Goal: Communication & Community: Share content

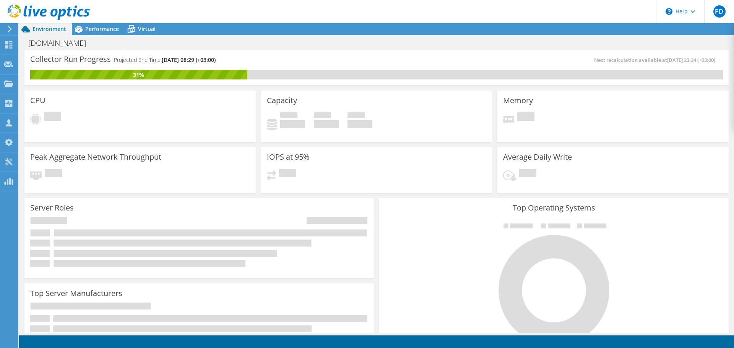
drag, startPoint x: 247, startPoint y: 58, endPoint x: 272, endPoint y: 58, distance: 25.6
click at [272, 58] on div "Collector Run Progress Projected End Time: 09/17/2025, 08:29 (+03:00) Next reca…" at bounding box center [376, 67] width 704 height 35
click at [272, 58] on div "Collector Run Progress Projected End Time: 09/17/2025, 08:29 (+03:00)" at bounding box center [203, 63] width 346 height 14
click at [96, 30] on span "Performance" at bounding box center [102, 28] width 34 height 7
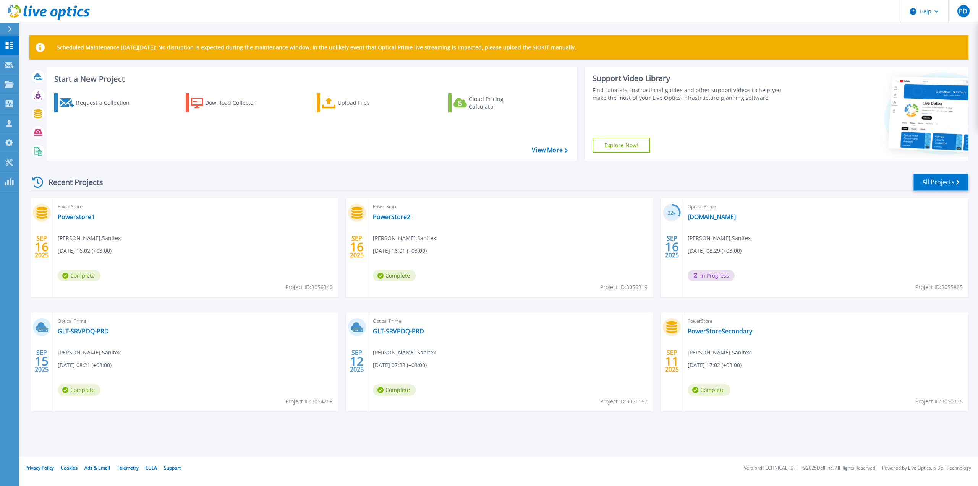
click at [933, 183] on link "All Projects" at bounding box center [941, 182] width 55 height 17
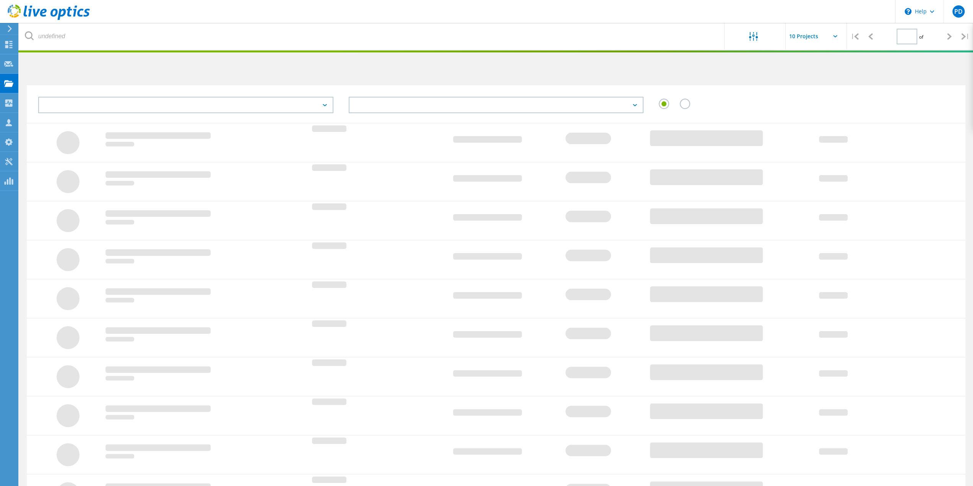
type input "1"
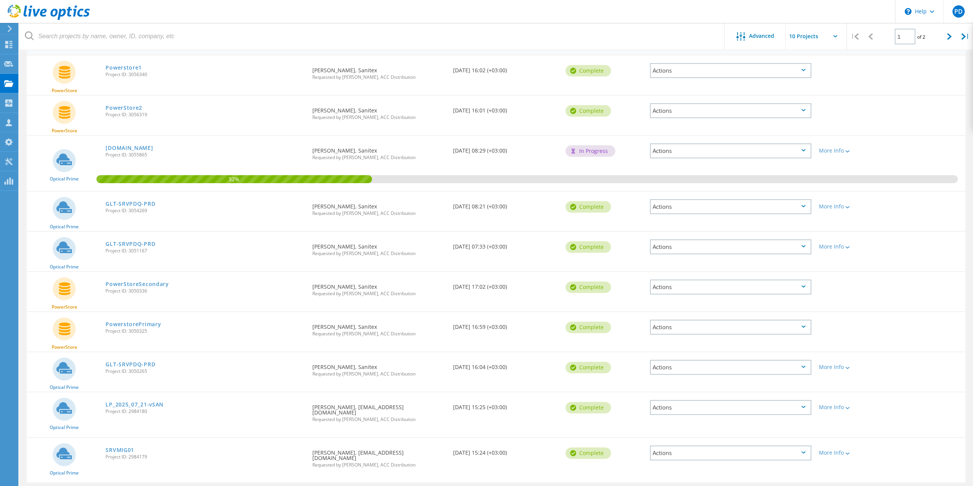
scroll to position [102, 0]
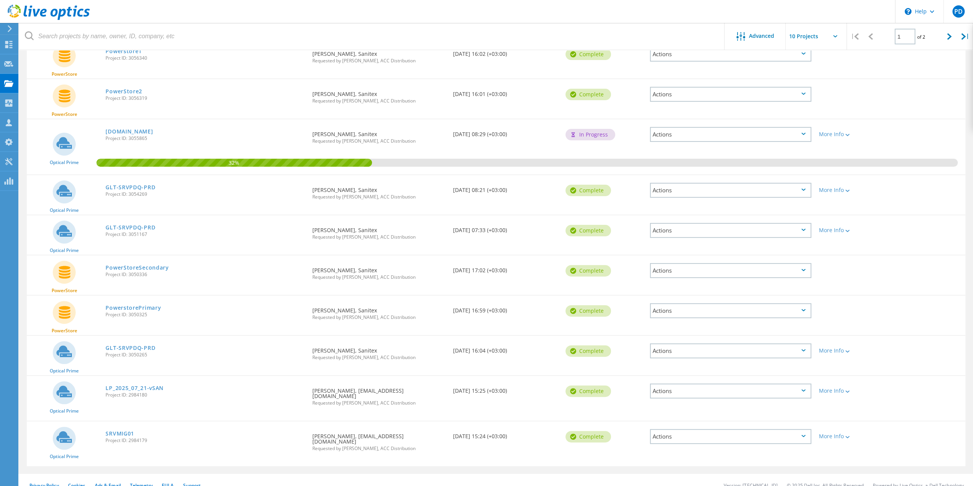
click at [748, 348] on div "Actions" at bounding box center [730, 350] width 161 height 15
click at [671, 357] on div "Share" at bounding box center [731, 357] width 160 height 12
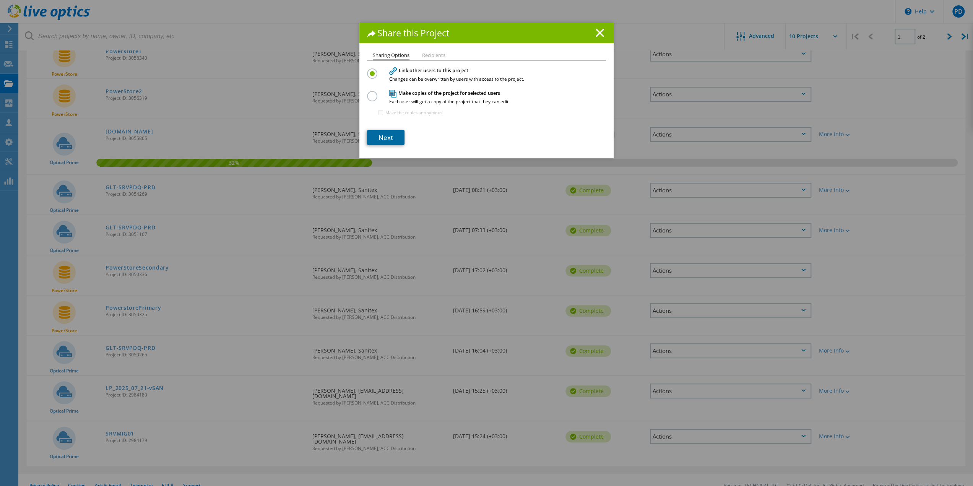
click at [388, 137] on link "Next" at bounding box center [385, 137] width 37 height 15
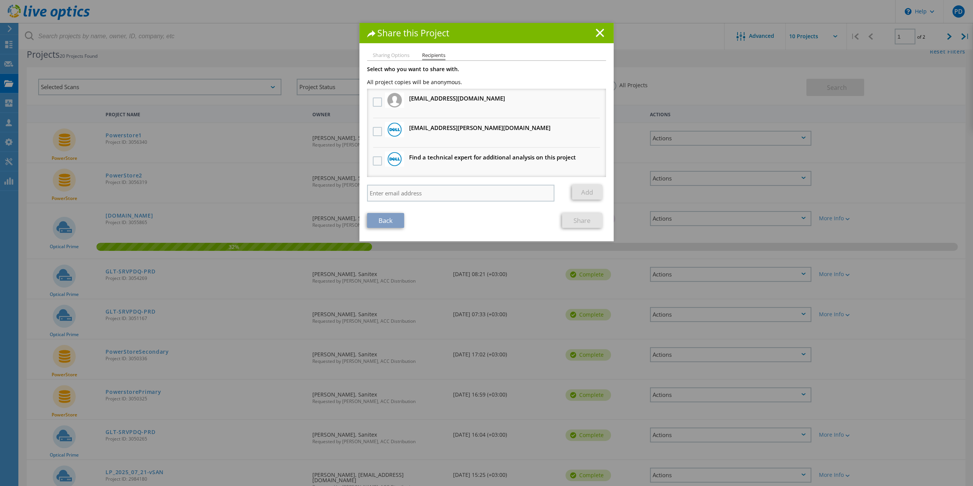
scroll to position [0, 0]
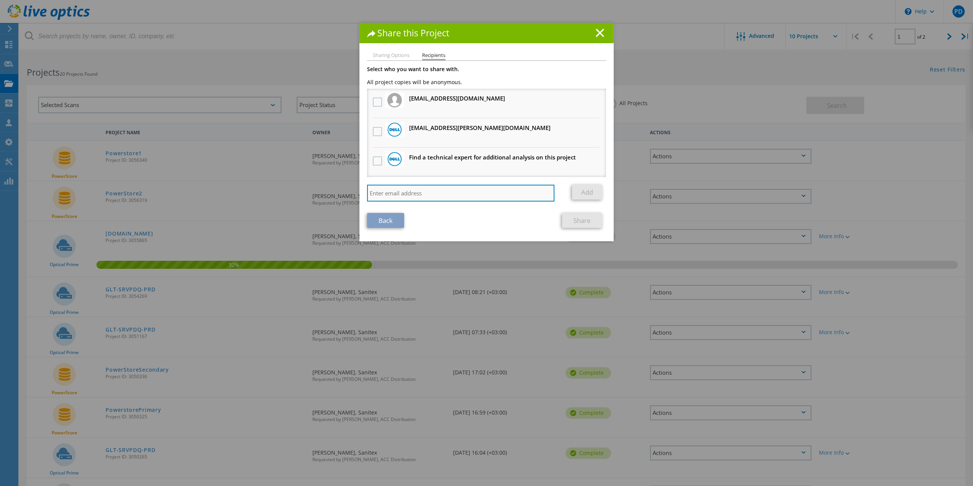
click at [417, 194] on input "search" at bounding box center [460, 193] width 187 height 17
paste input "Vytautas Jasaitis <Vytautas.Jasaitis@atea.lt>"
type input "Vytautas.Jasaitis@atea.lt"
click at [589, 189] on link "Add" at bounding box center [587, 192] width 30 height 15
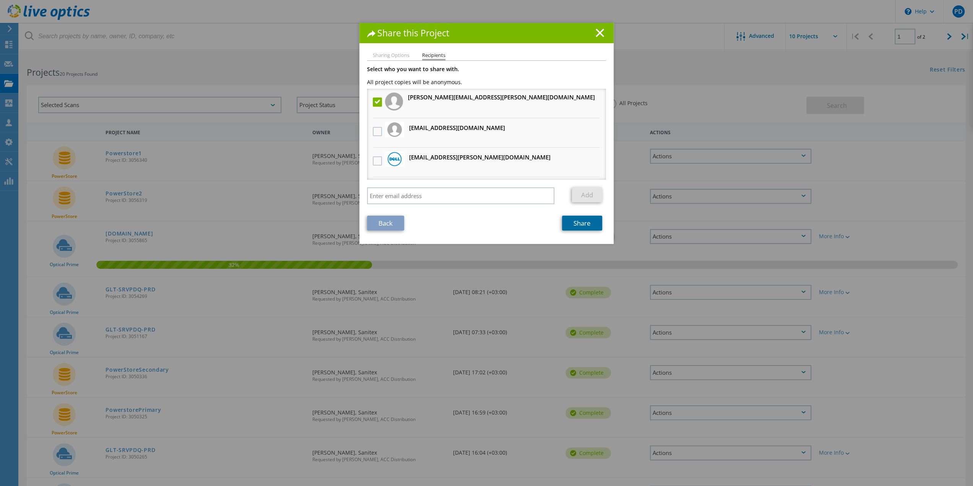
click at [577, 219] on link "Share" at bounding box center [582, 223] width 40 height 15
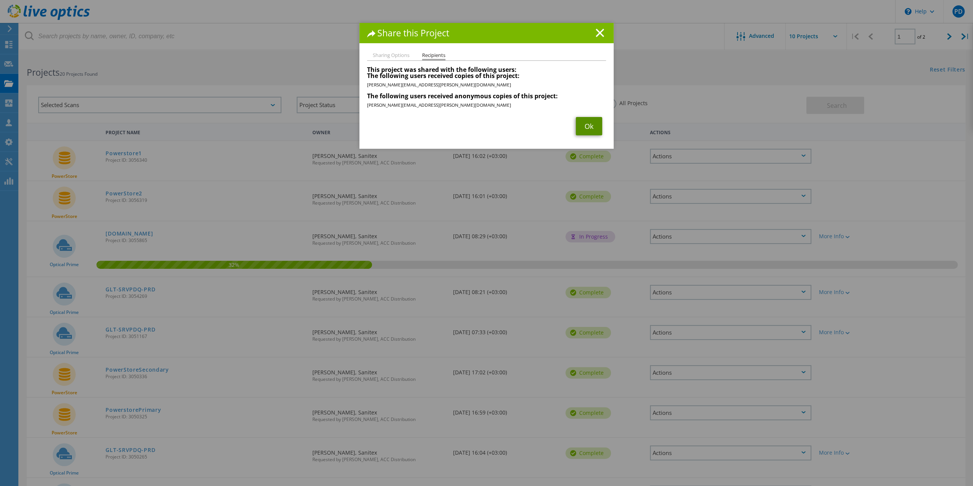
click at [583, 127] on link "Ok" at bounding box center [589, 126] width 26 height 18
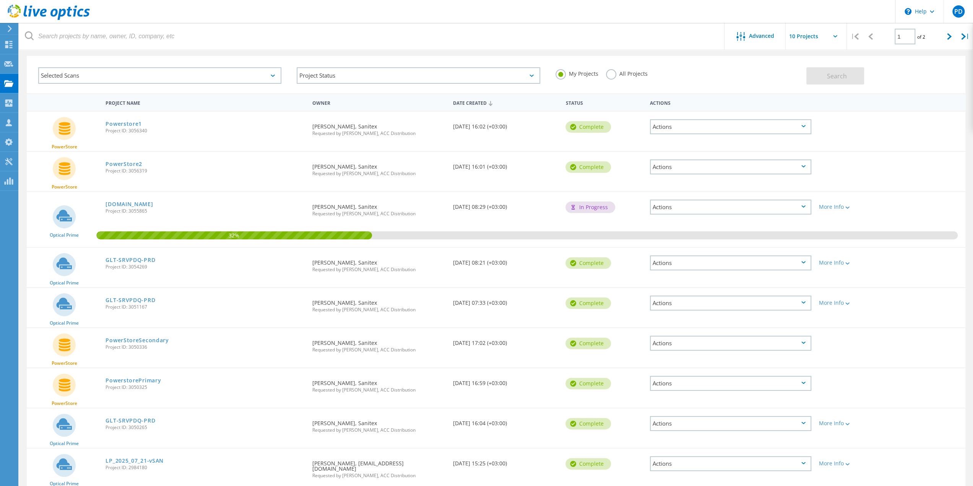
scroll to position [76, 0]
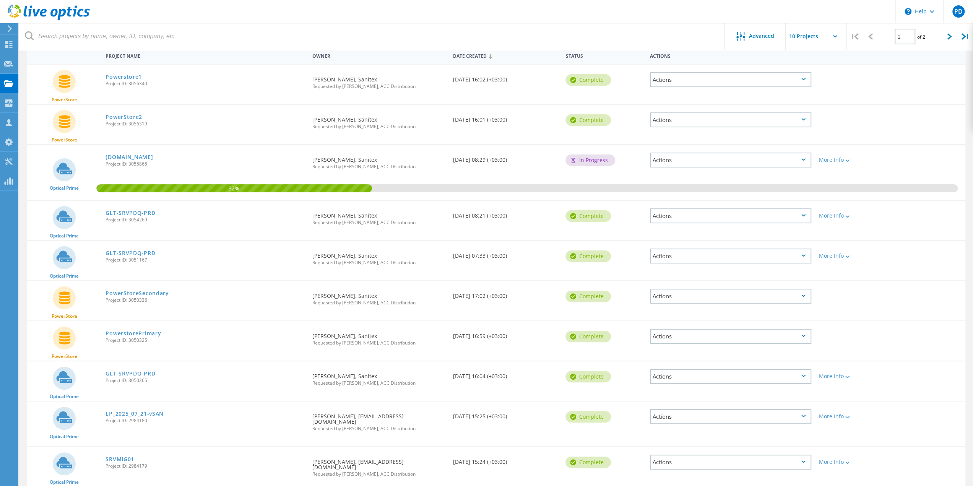
click at [673, 335] on div "Actions" at bounding box center [730, 336] width 161 height 15
click at [673, 336] on div "Share" at bounding box center [731, 336] width 160 height 12
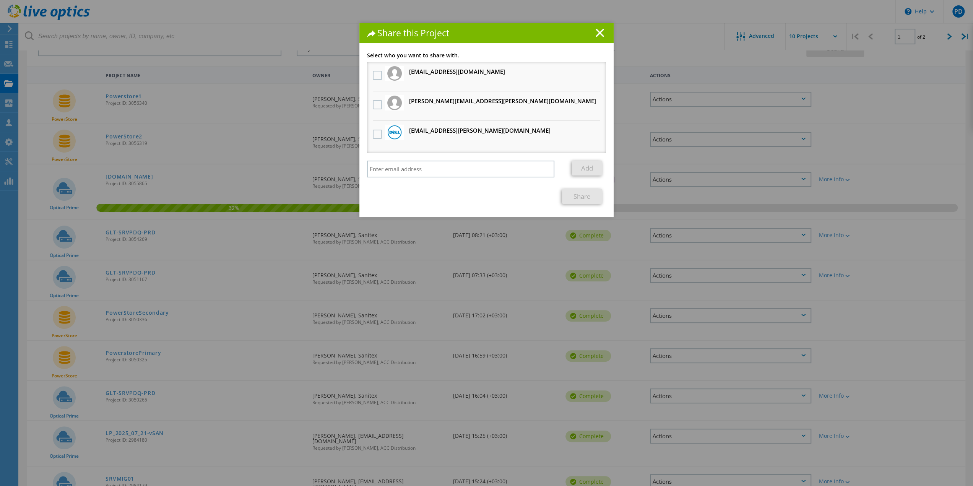
scroll to position [0, 0]
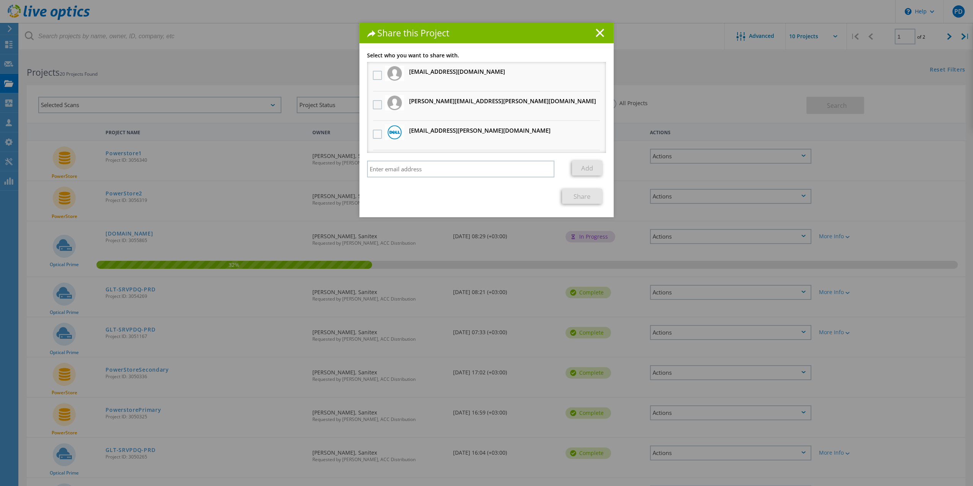
click at [375, 105] on label at bounding box center [378, 104] width 11 height 9
click at [0, 0] on input "checkbox" at bounding box center [0, 0] width 0 height 0
click at [575, 196] on link "Share" at bounding box center [582, 196] width 40 height 15
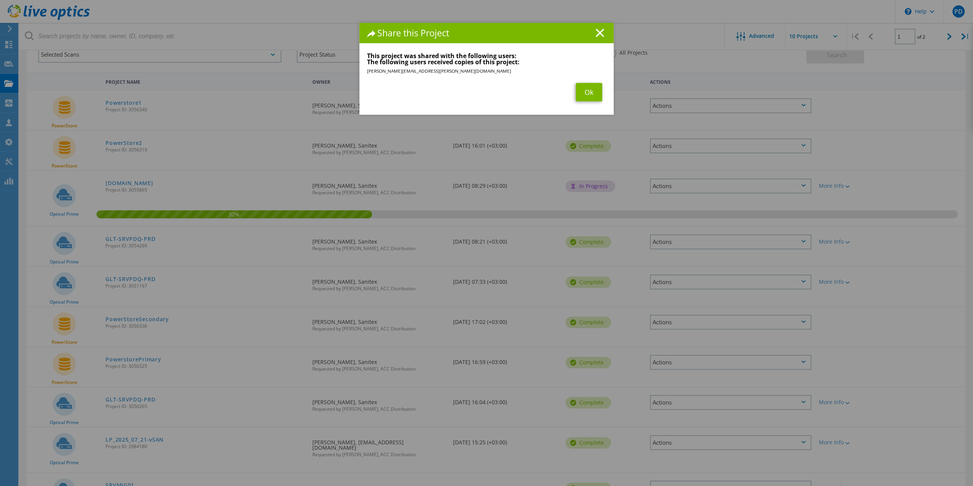
scroll to position [76, 0]
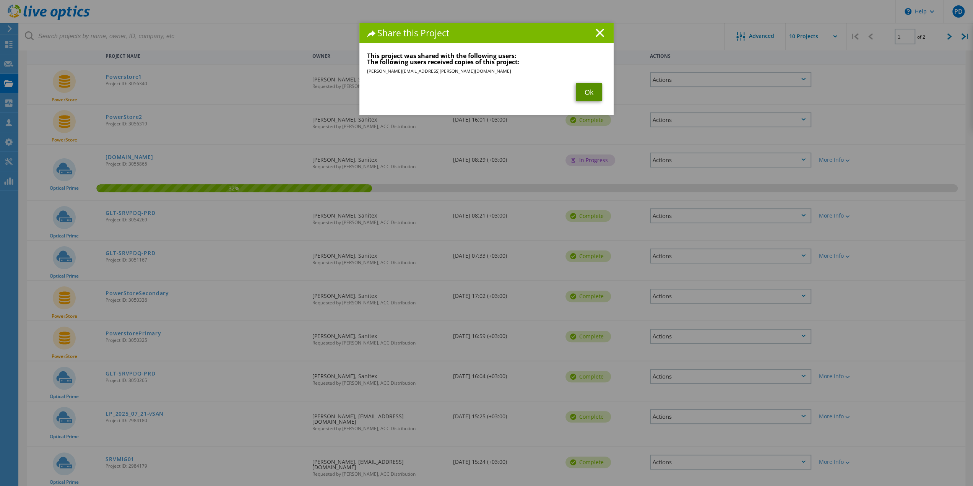
click at [588, 97] on link "Ok" at bounding box center [589, 92] width 26 height 18
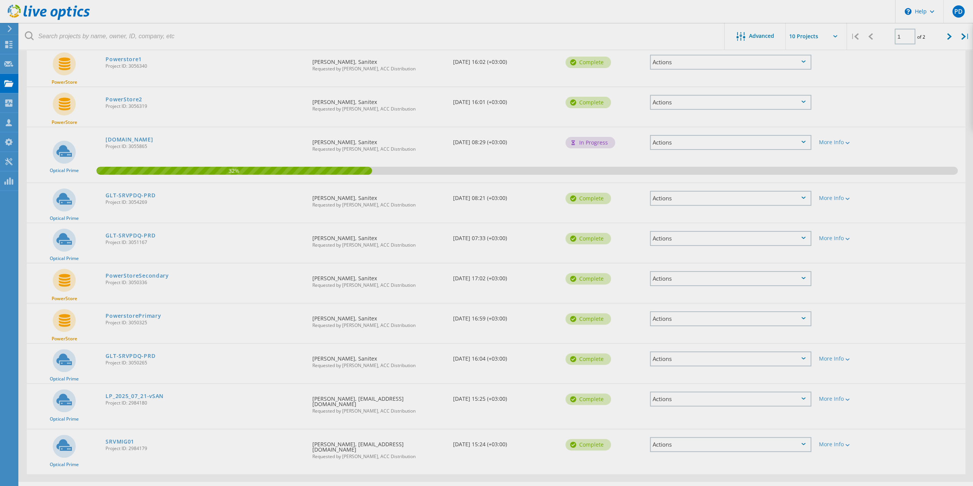
scroll to position [102, 0]
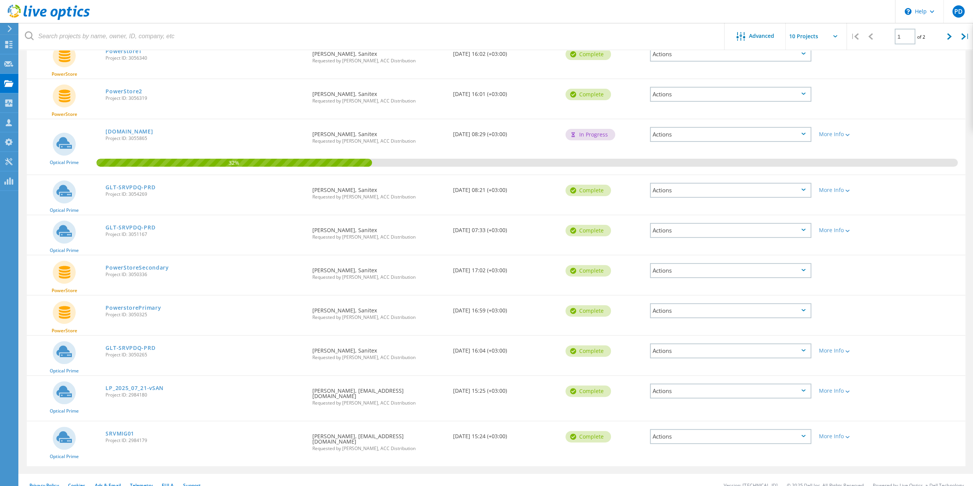
click at [676, 271] on div "Actions" at bounding box center [730, 270] width 161 height 15
click at [676, 271] on div "Share" at bounding box center [731, 271] width 160 height 12
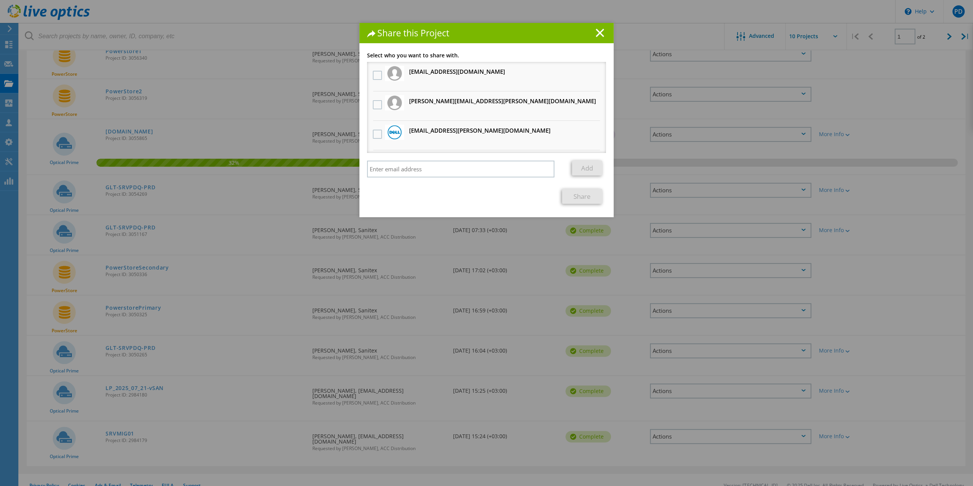
click at [438, 99] on h3 "vytautas.jasaitis@atea.lt Will receive an anonymous copy" at bounding box center [502, 101] width 187 height 10
drag, startPoint x: 372, startPoint y: 103, endPoint x: 380, endPoint y: 110, distance: 10.3
click at [373, 103] on label at bounding box center [378, 104] width 11 height 9
click at [0, 0] on input "checkbox" at bounding box center [0, 0] width 0 height 0
click at [585, 195] on link "Share" at bounding box center [582, 196] width 40 height 15
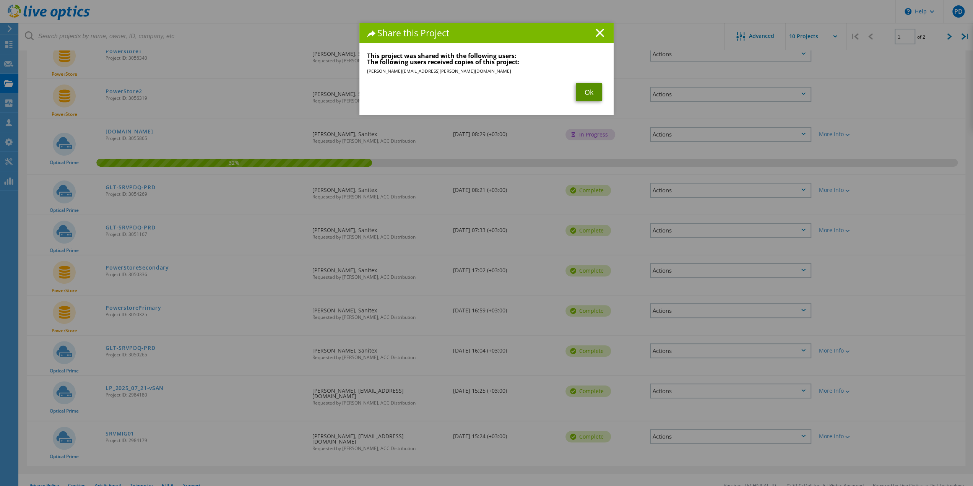
click at [592, 91] on link "Ok" at bounding box center [589, 92] width 26 height 18
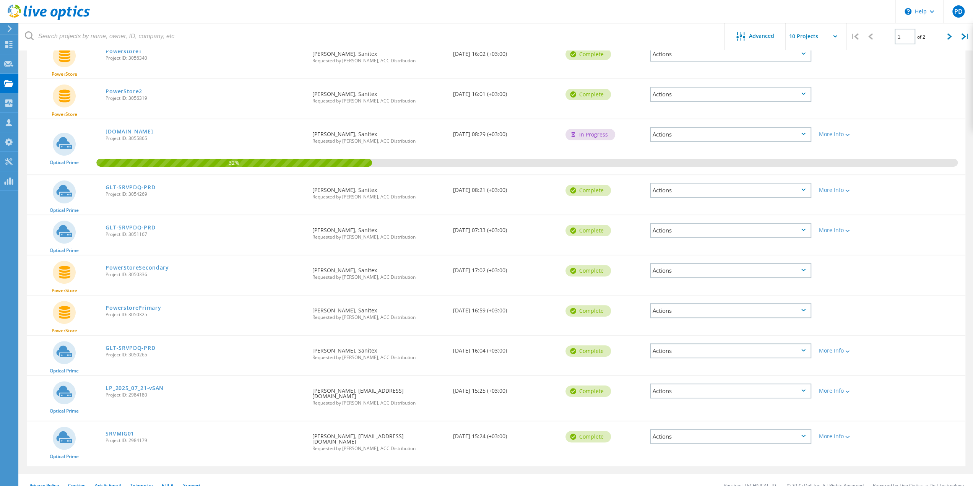
click at [672, 268] on div "Actions" at bounding box center [730, 270] width 161 height 15
click at [670, 270] on div "Share" at bounding box center [731, 271] width 160 height 12
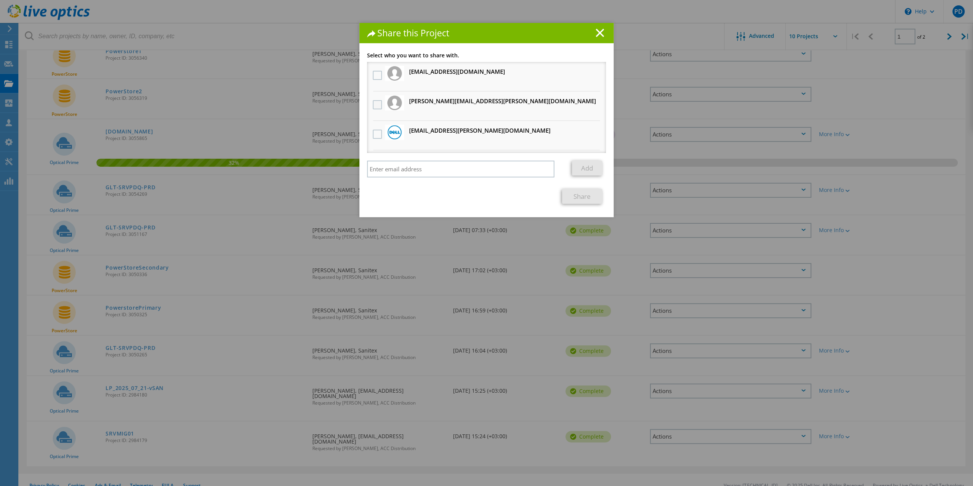
click at [375, 105] on label at bounding box center [378, 104] width 11 height 9
click at [0, 0] on input "checkbox" at bounding box center [0, 0] width 0 height 0
click at [588, 196] on link "Share" at bounding box center [582, 196] width 40 height 15
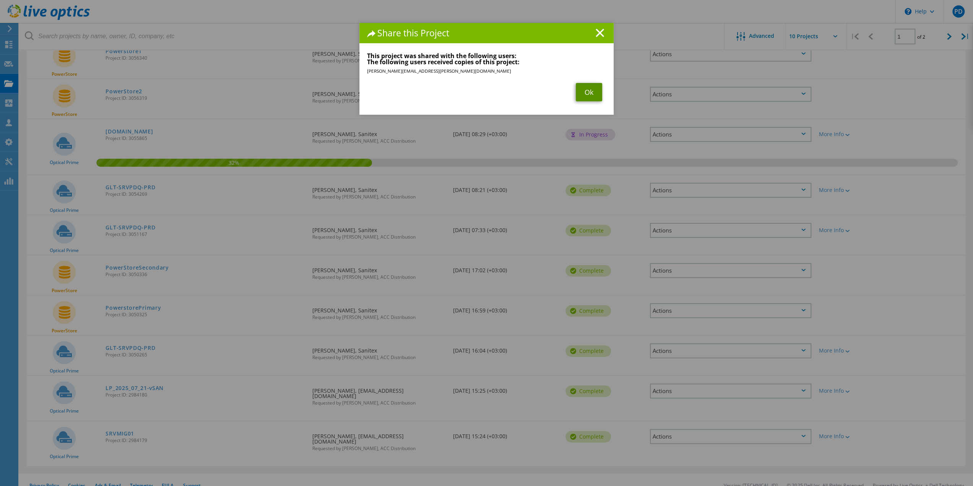
click at [587, 88] on link "Ok" at bounding box center [589, 92] width 26 height 18
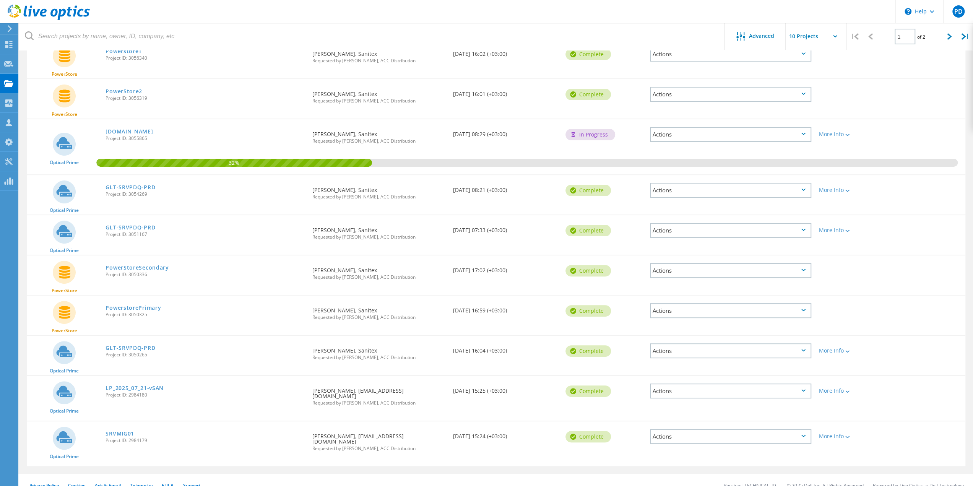
click at [660, 230] on div "Actions" at bounding box center [730, 230] width 161 height 15
click at [665, 236] on div "Share" at bounding box center [731, 236] width 160 height 12
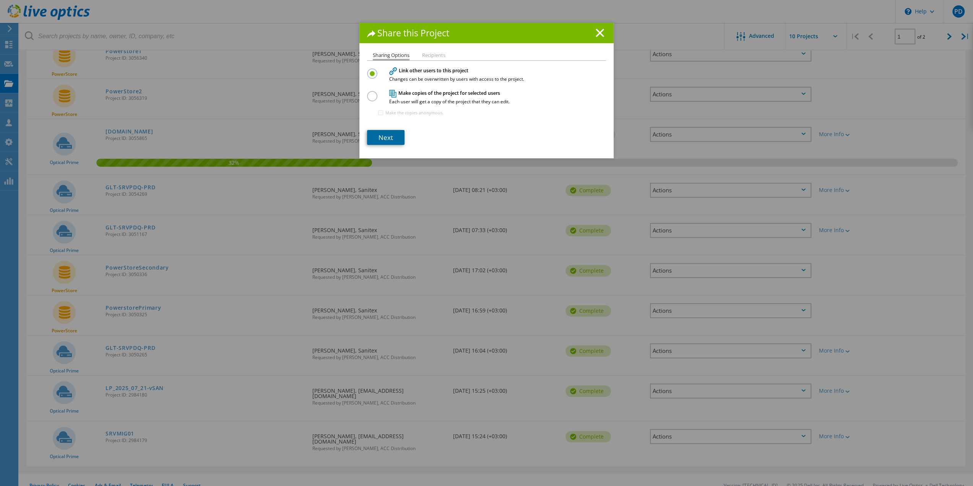
click at [378, 136] on link "Next" at bounding box center [385, 137] width 37 height 15
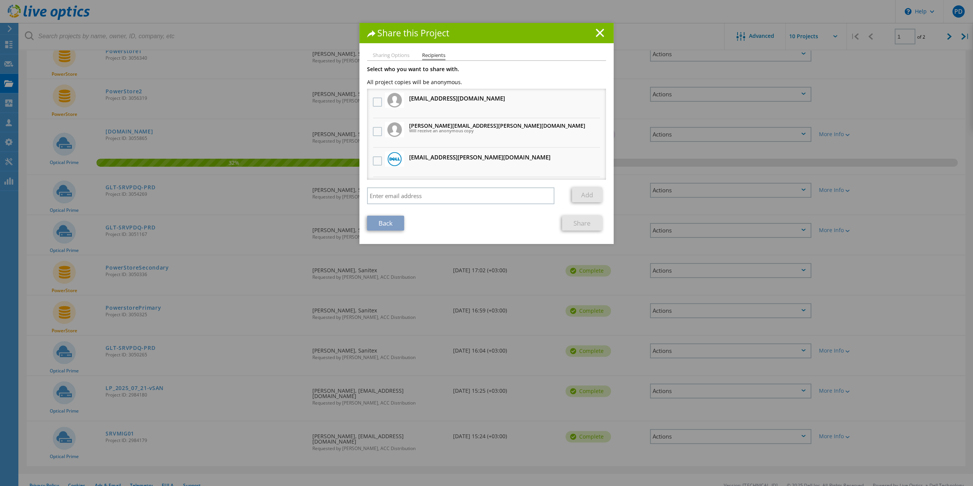
click at [418, 130] on span "Will receive an anonymous copy" at bounding box center [497, 130] width 176 height 4
click at [375, 130] on label at bounding box center [378, 131] width 11 height 9
click at [0, 0] on input "checkbox" at bounding box center [0, 0] width 0 height 0
click at [578, 224] on link "Share" at bounding box center [582, 223] width 40 height 15
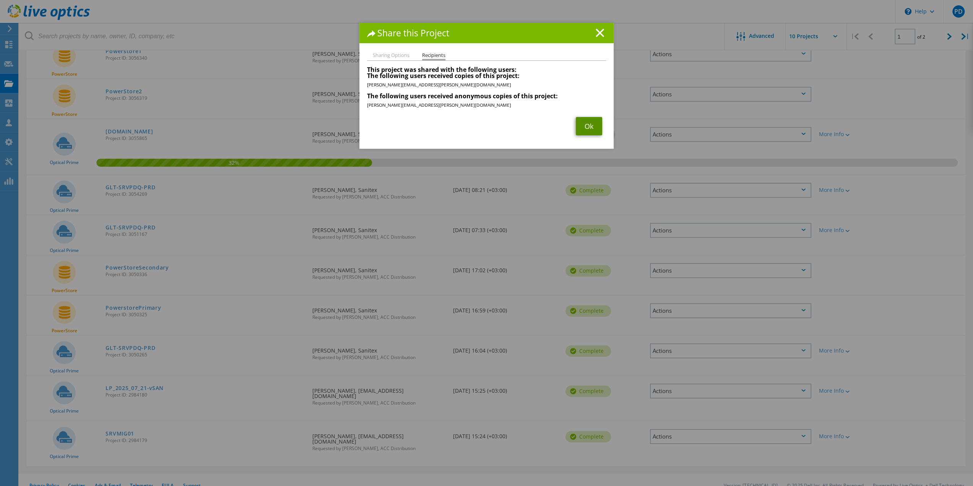
click at [591, 122] on link "Ok" at bounding box center [589, 126] width 26 height 18
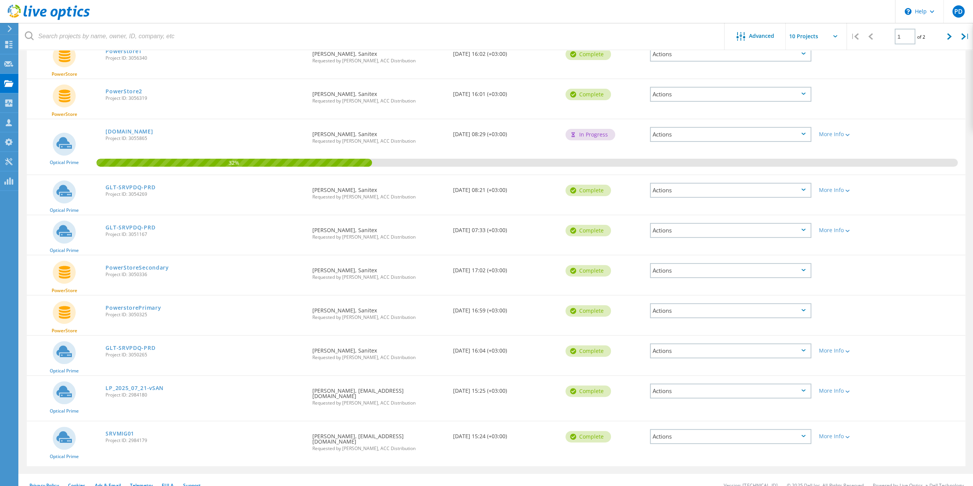
click at [683, 190] on div "Actions" at bounding box center [730, 190] width 161 height 15
click at [676, 196] on div "Share" at bounding box center [731, 196] width 160 height 12
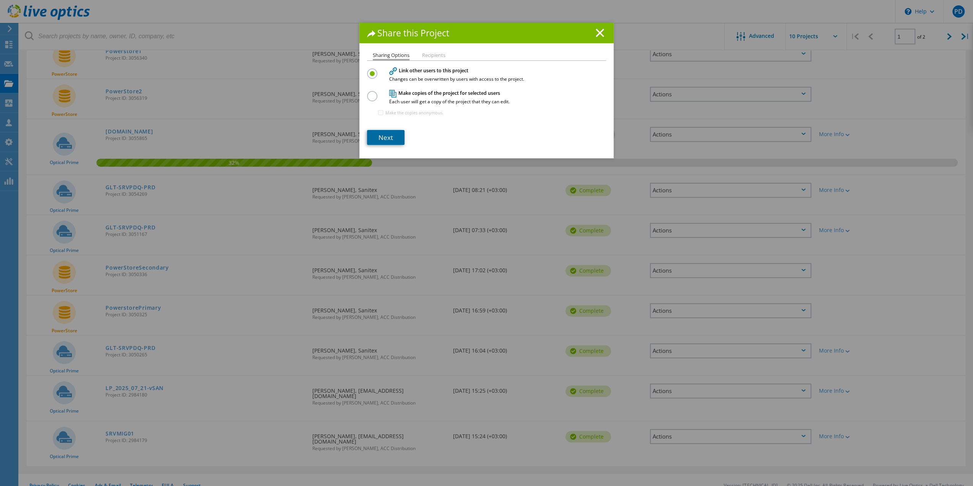
click at [381, 136] on link "Next" at bounding box center [385, 137] width 37 height 15
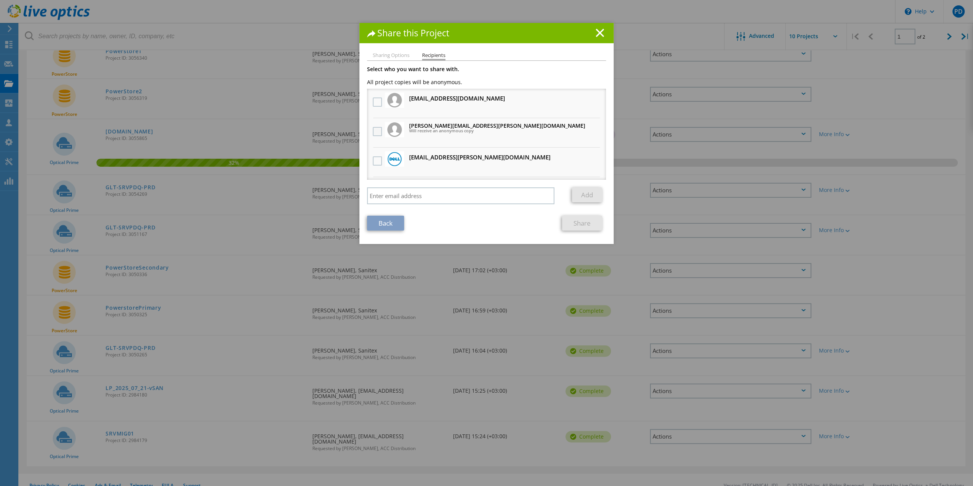
click at [375, 131] on label at bounding box center [378, 131] width 11 height 9
click at [0, 0] on input "checkbox" at bounding box center [0, 0] width 0 height 0
click at [576, 221] on link "Share" at bounding box center [582, 223] width 40 height 15
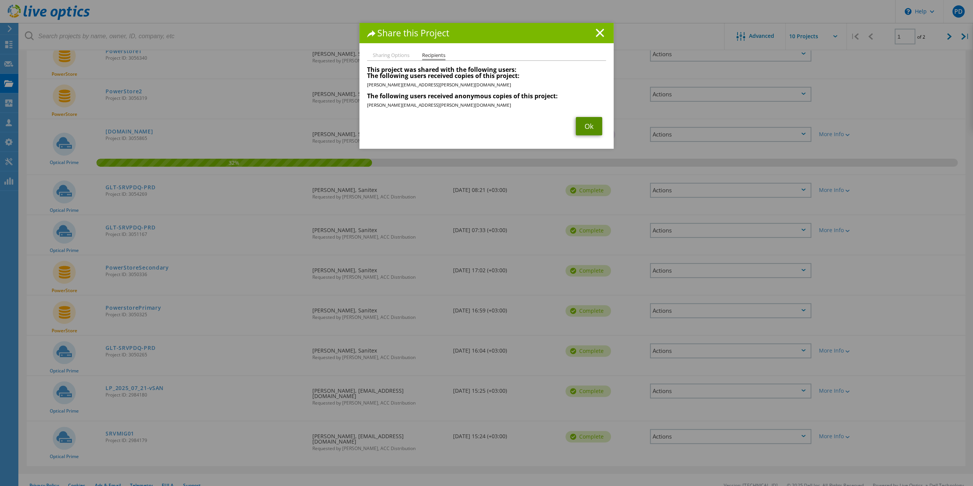
click at [586, 125] on link "Ok" at bounding box center [589, 126] width 26 height 18
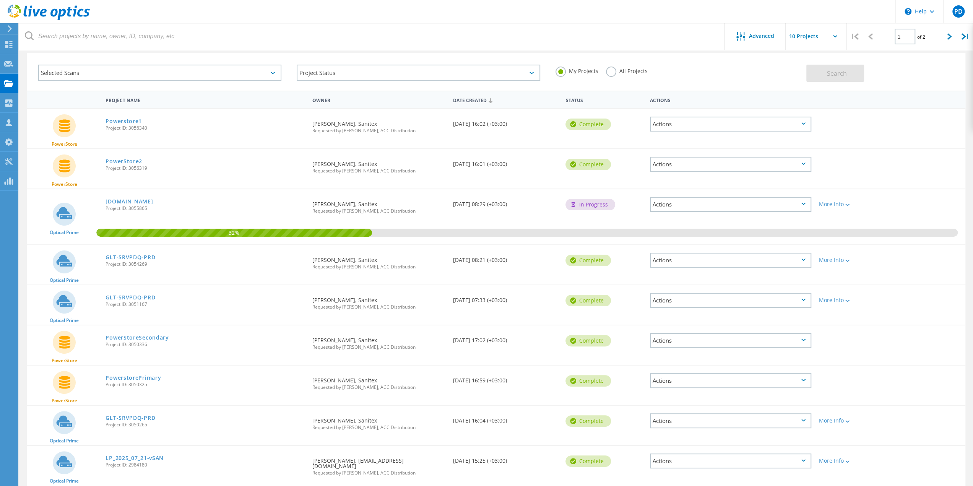
scroll to position [26, 0]
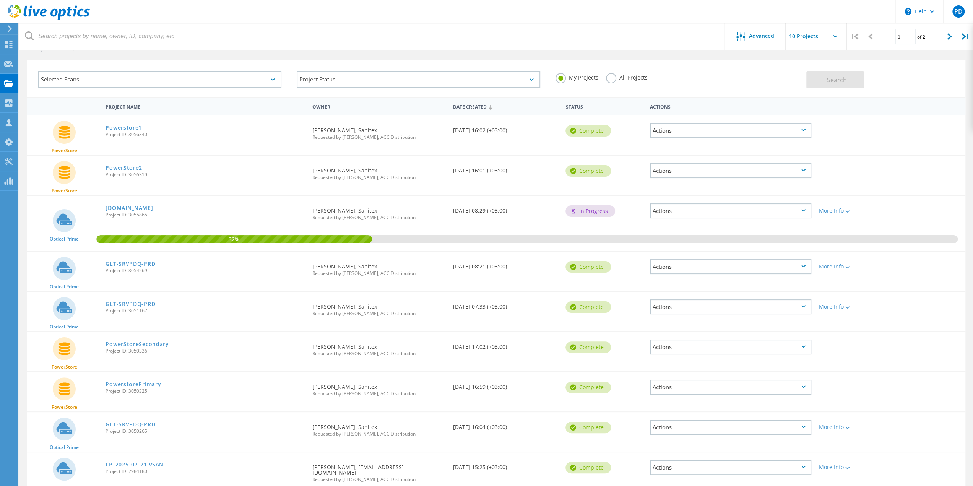
click at [685, 170] on div "Actions" at bounding box center [730, 170] width 161 height 15
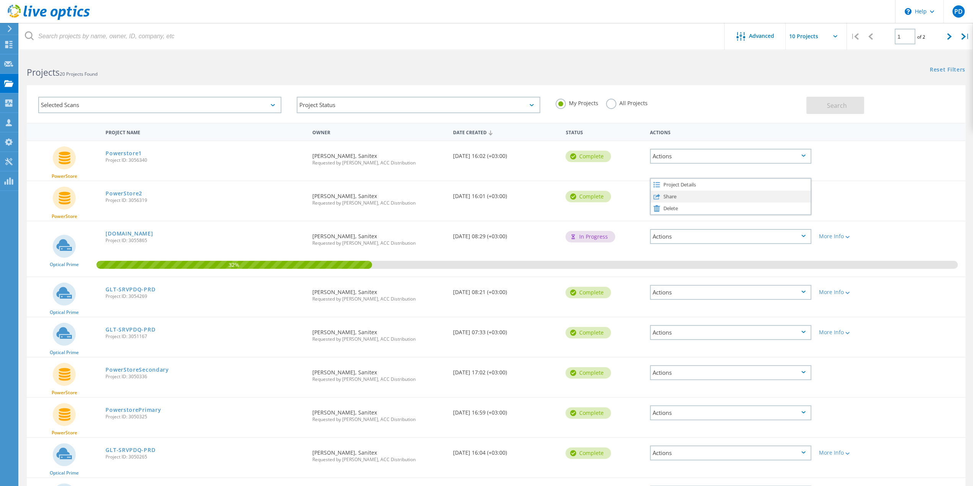
click at [668, 198] on div "Share" at bounding box center [731, 196] width 160 height 12
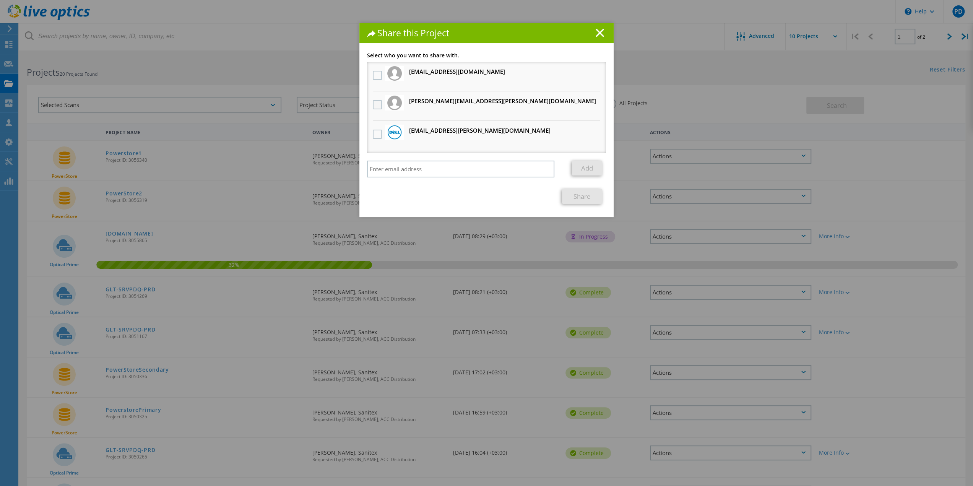
click at [374, 105] on label at bounding box center [378, 104] width 11 height 9
click at [0, 0] on input "checkbox" at bounding box center [0, 0] width 0 height 0
click at [582, 196] on link "Share" at bounding box center [582, 196] width 40 height 15
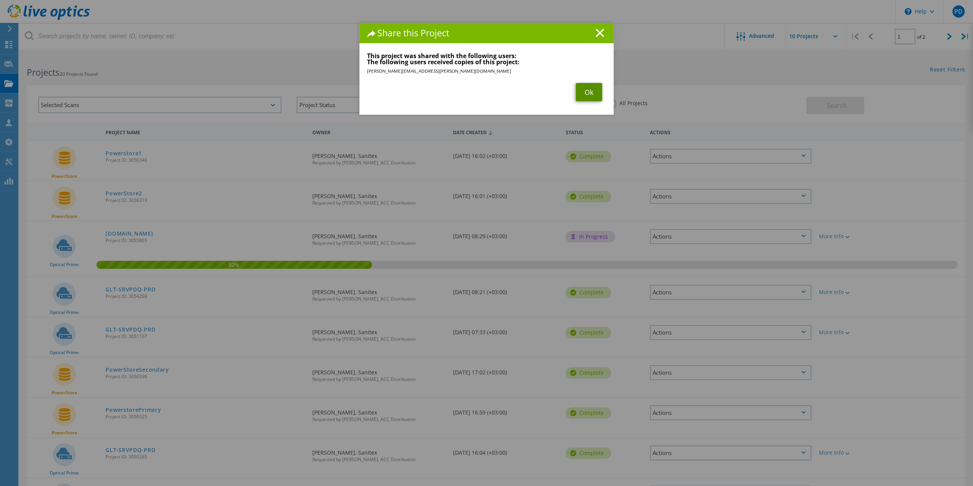
click at [585, 89] on link "Ok" at bounding box center [589, 92] width 26 height 18
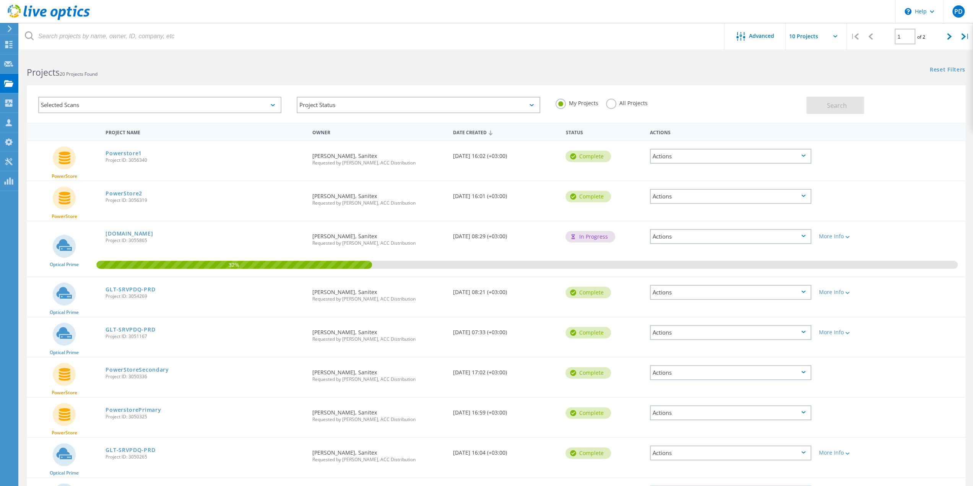
click at [721, 153] on div "Actions" at bounding box center [730, 156] width 161 height 15
click at [677, 155] on div "Share" at bounding box center [731, 156] width 160 height 12
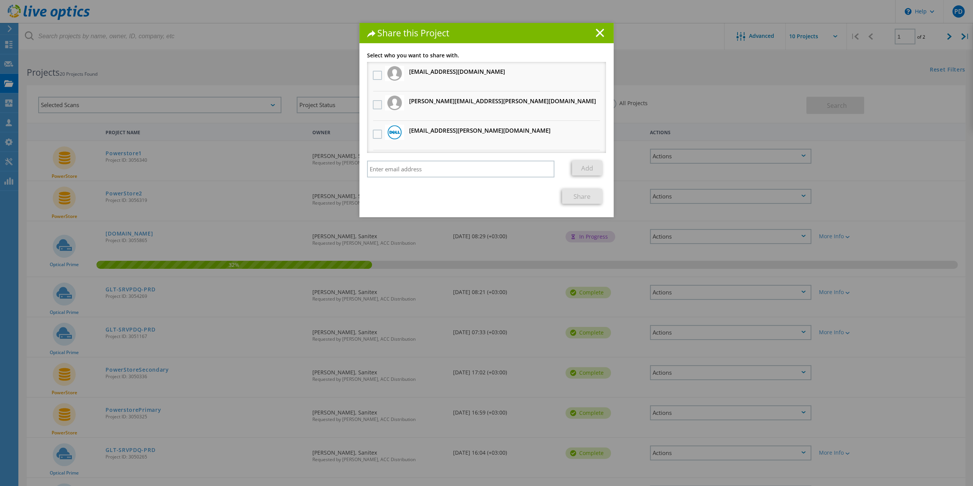
click at [375, 104] on label at bounding box center [378, 104] width 11 height 9
click at [0, 0] on input "checkbox" at bounding box center [0, 0] width 0 height 0
click at [579, 195] on link "Share" at bounding box center [582, 196] width 40 height 15
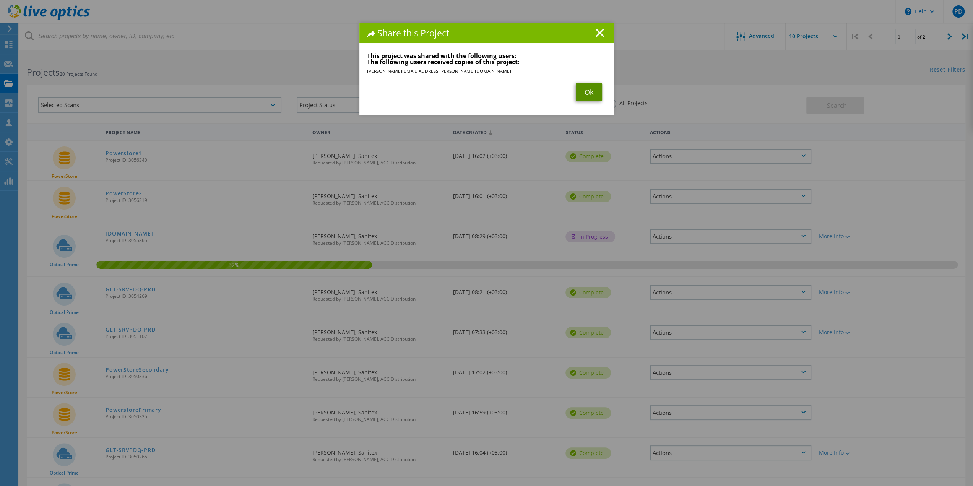
click at [583, 92] on link "Ok" at bounding box center [589, 92] width 26 height 18
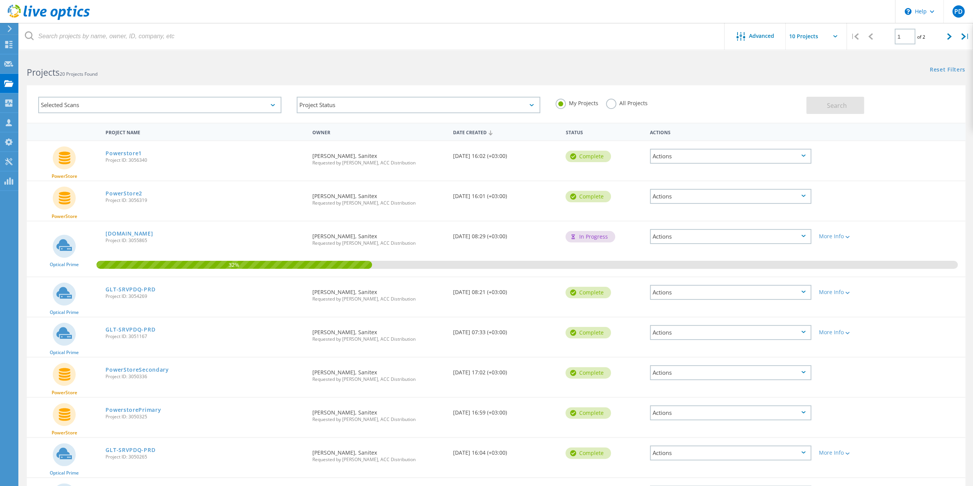
click at [673, 235] on div "Actions" at bounding box center [730, 236] width 161 height 15
click at [673, 235] on div "Project Details" at bounding box center [731, 236] width 160 height 12
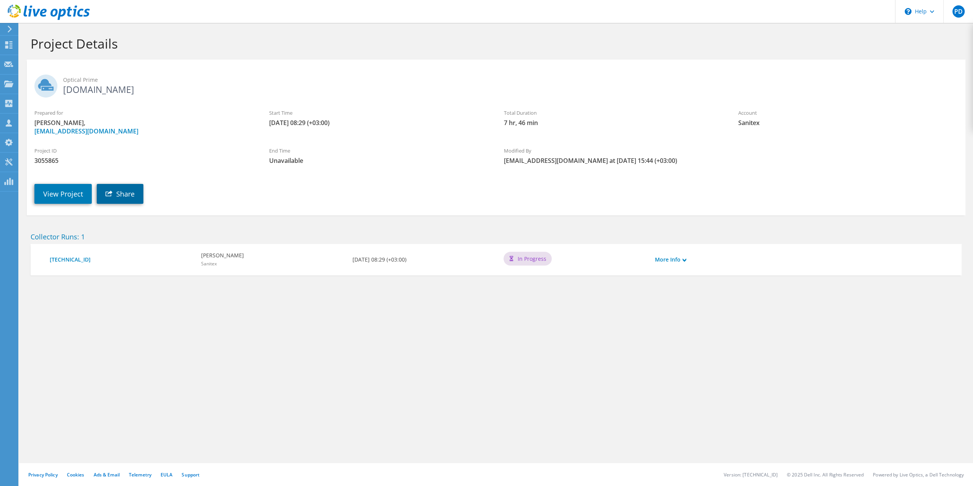
click at [120, 191] on link "Share" at bounding box center [120, 194] width 47 height 20
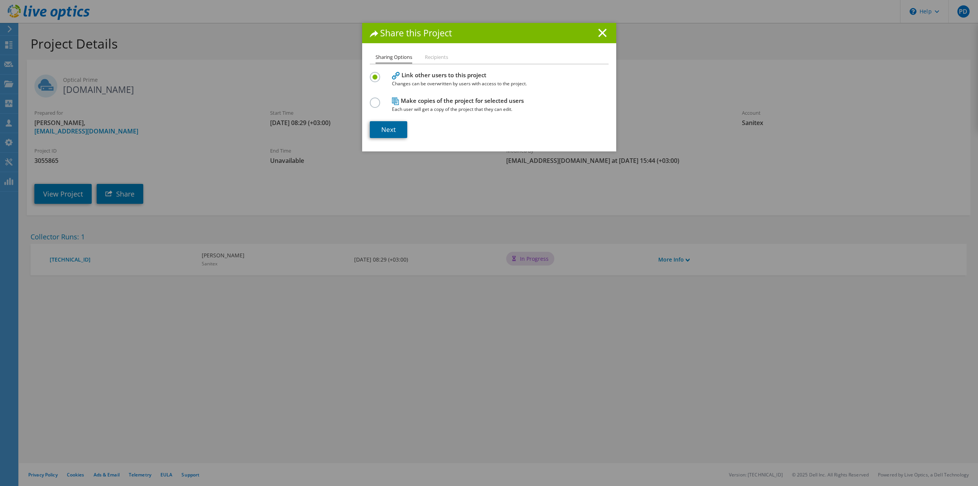
click at [392, 129] on link "Next" at bounding box center [388, 129] width 37 height 17
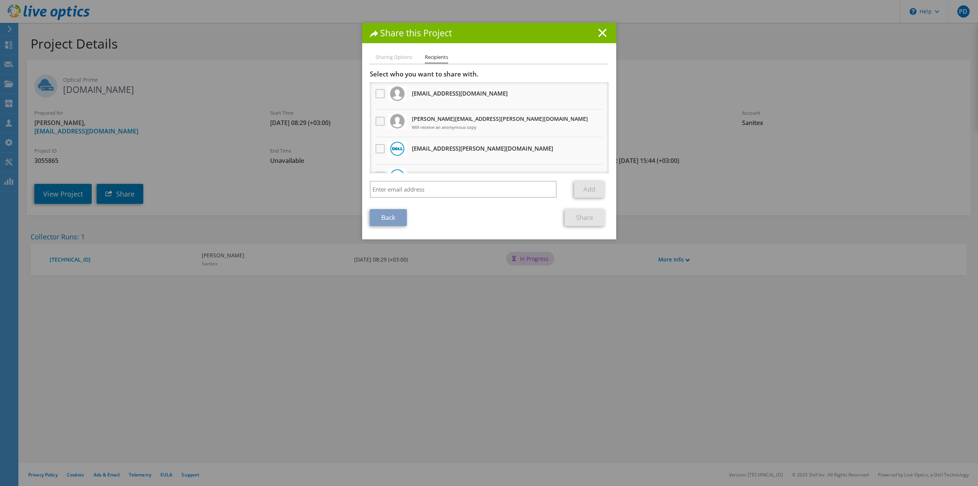
click at [380, 119] on label at bounding box center [381, 121] width 11 height 9
click at [0, 0] on input "checkbox" at bounding box center [0, 0] width 0 height 0
click at [571, 215] on link "Share" at bounding box center [585, 217] width 40 height 17
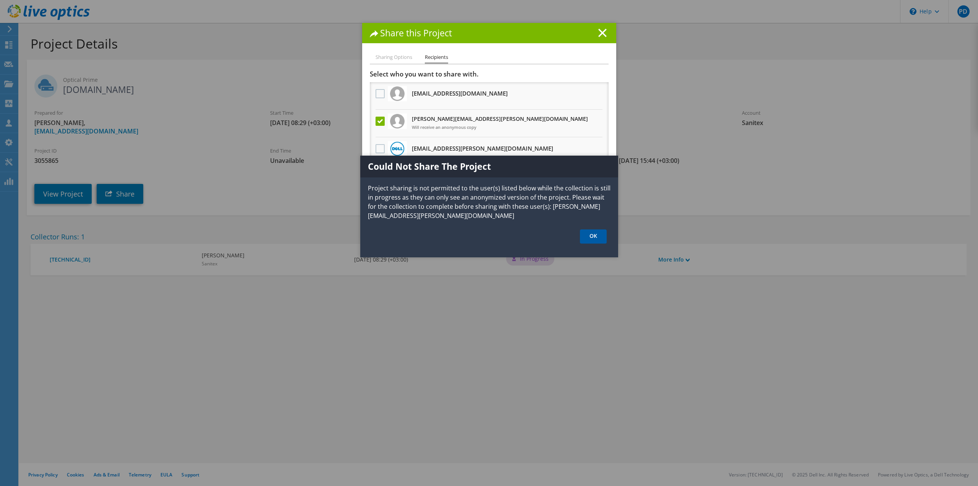
click at [595, 235] on link "OK" at bounding box center [593, 236] width 27 height 14
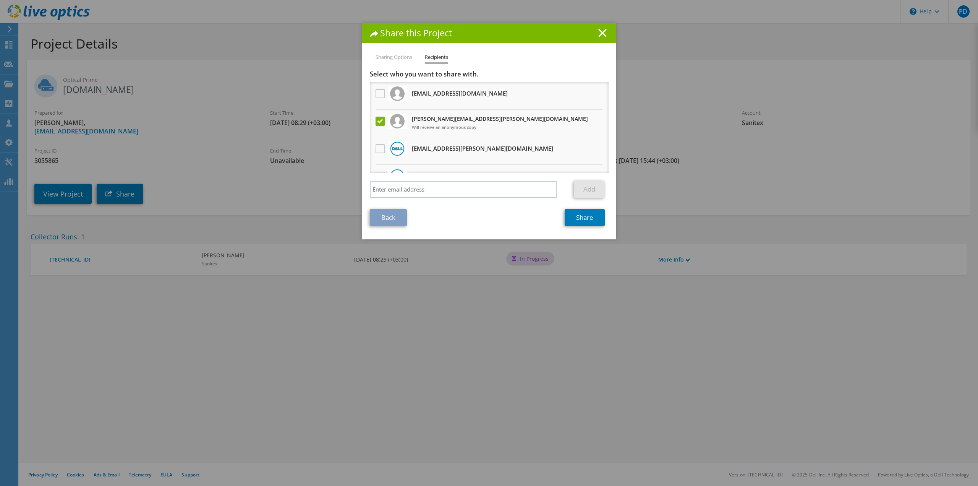
click at [601, 29] on icon at bounding box center [603, 33] width 8 height 8
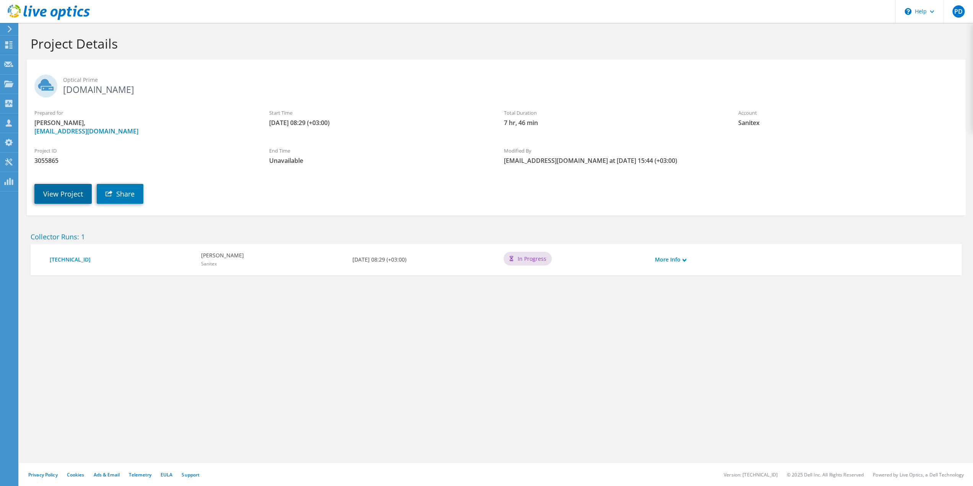
click at [80, 195] on link "View Project" at bounding box center [62, 194] width 57 height 20
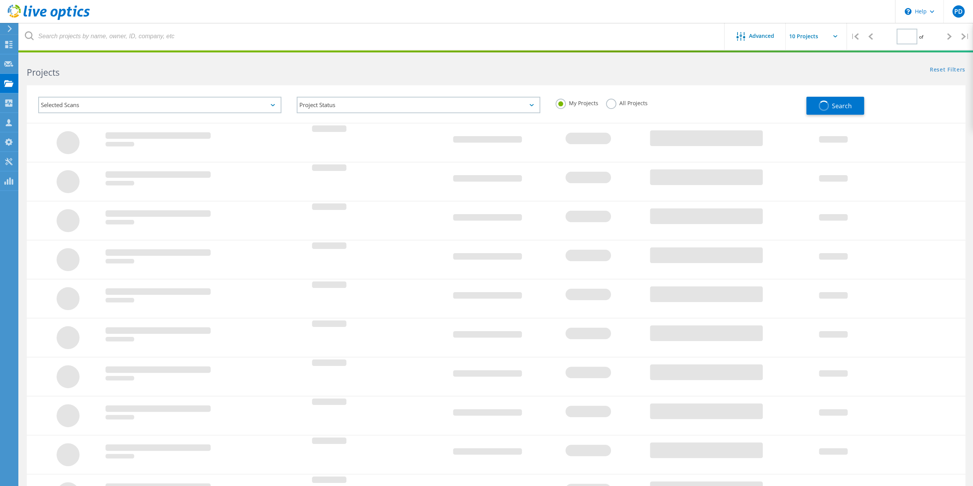
type input "1"
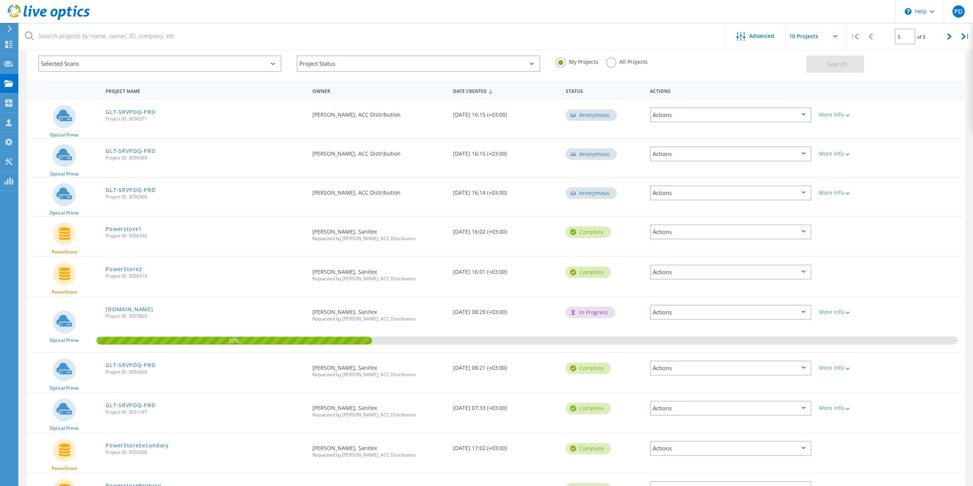
scroll to position [76, 0]
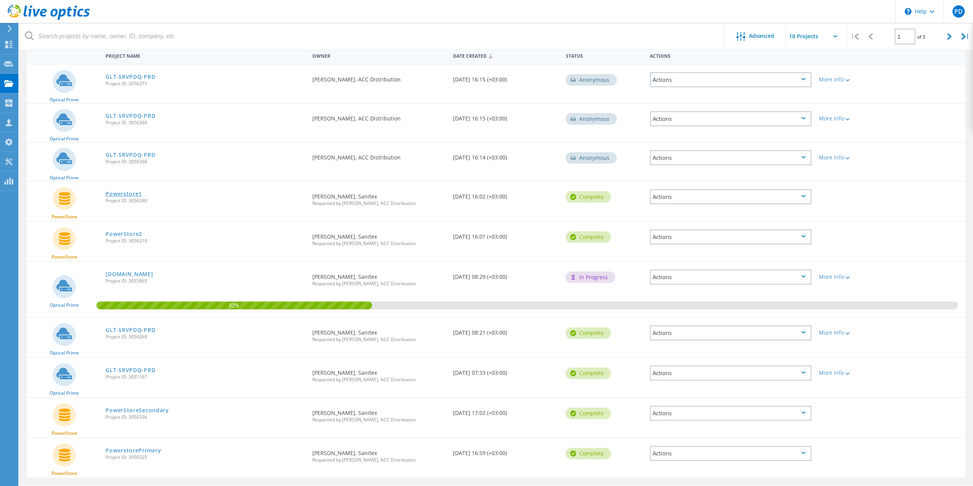
click at [133, 193] on link "Powerstore1" at bounding box center [123, 193] width 36 height 5
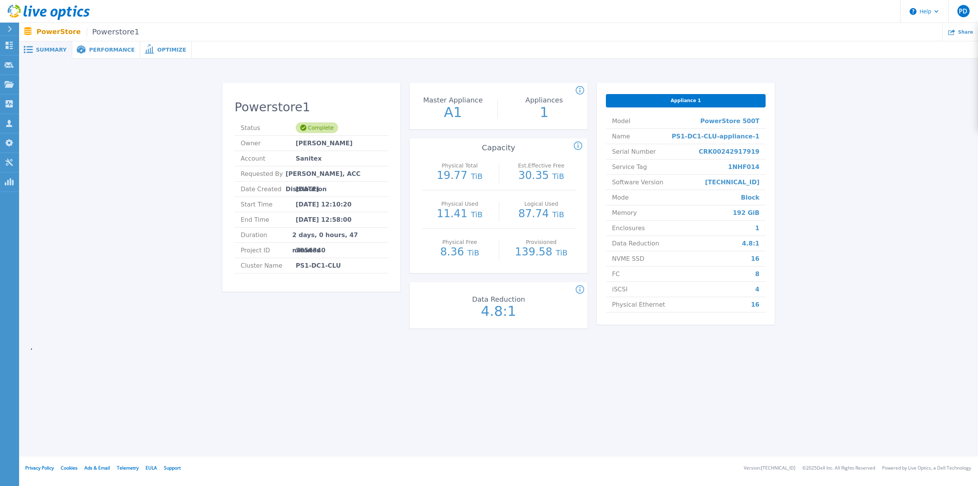
click at [102, 49] on span "Performance" at bounding box center [111, 49] width 45 height 5
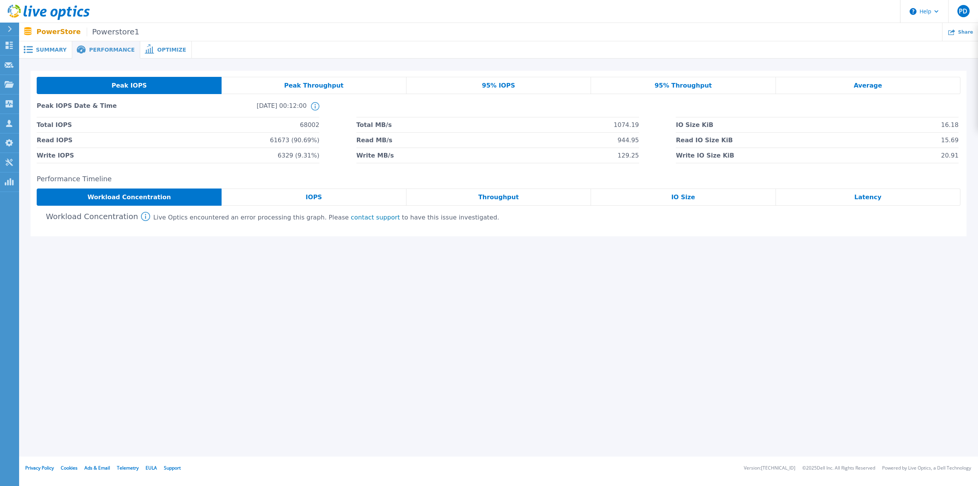
click at [122, 198] on span "Workload Concentration" at bounding box center [130, 197] width 84 height 6
click at [308, 195] on span "IOPS" at bounding box center [314, 197] width 16 height 6
